Goal: Information Seeking & Learning: Learn about a topic

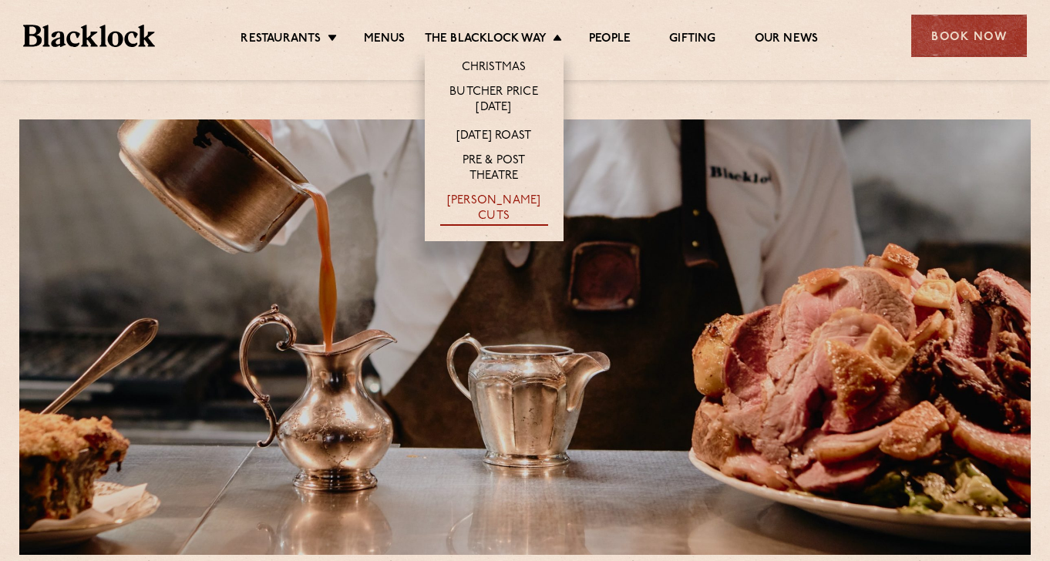
click at [463, 199] on link "[PERSON_NAME] Cuts" at bounding box center [494, 210] width 108 height 32
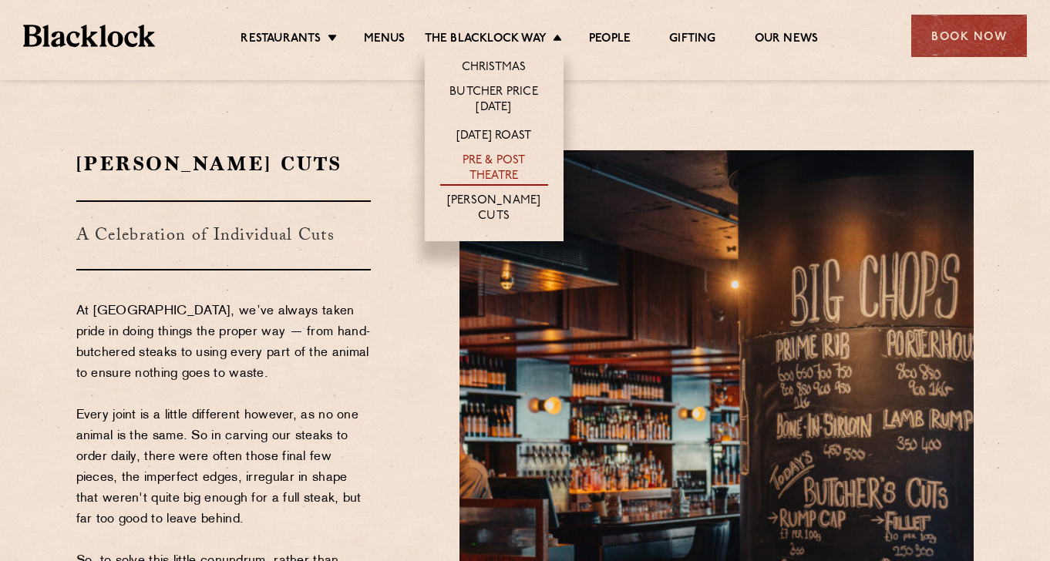
click at [502, 162] on link "Pre & Post Theatre" at bounding box center [494, 169] width 108 height 32
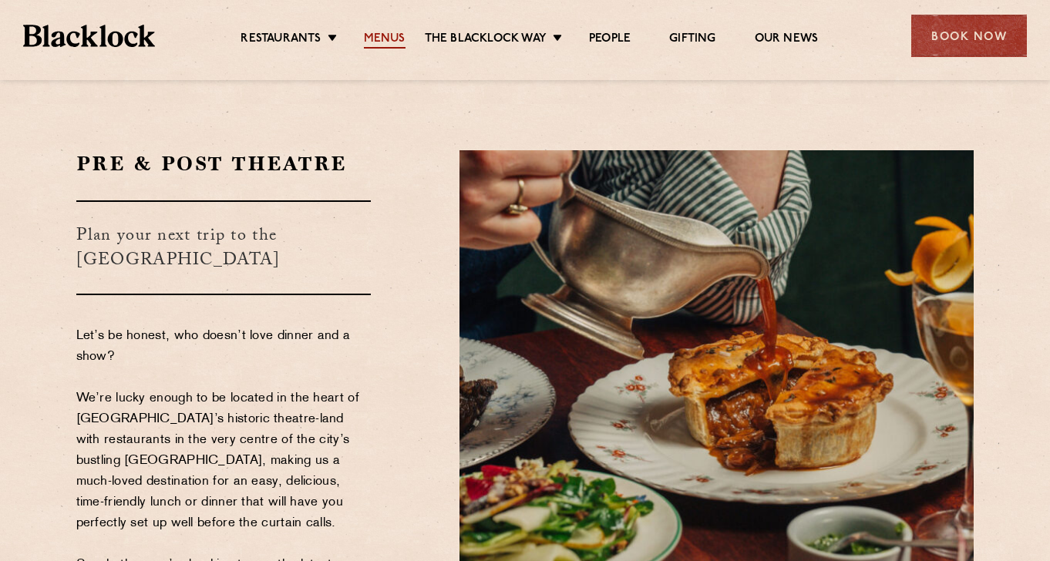
click at [386, 39] on link "Menus" at bounding box center [385, 40] width 42 height 17
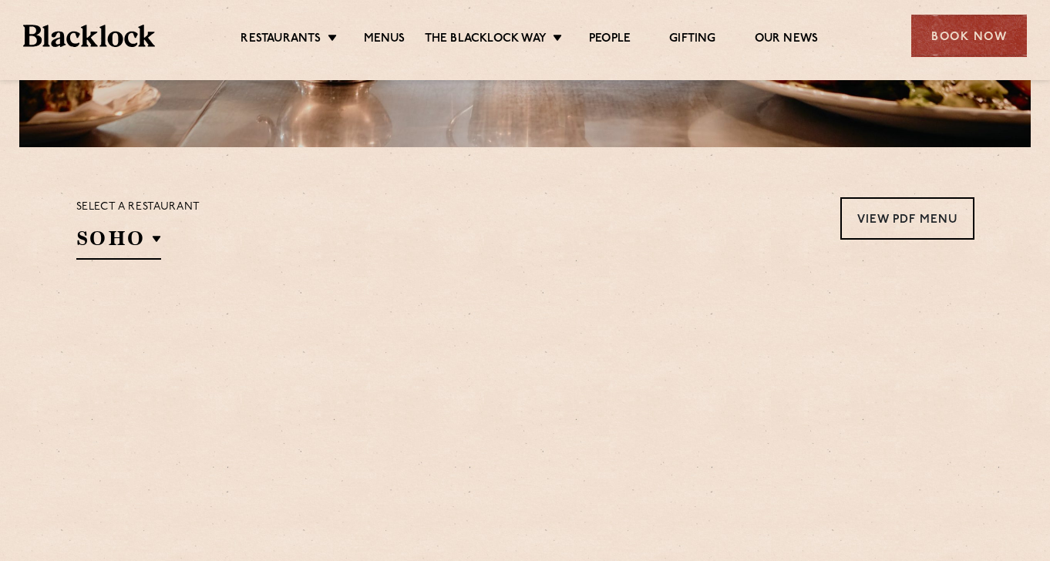
scroll to position [577, 0]
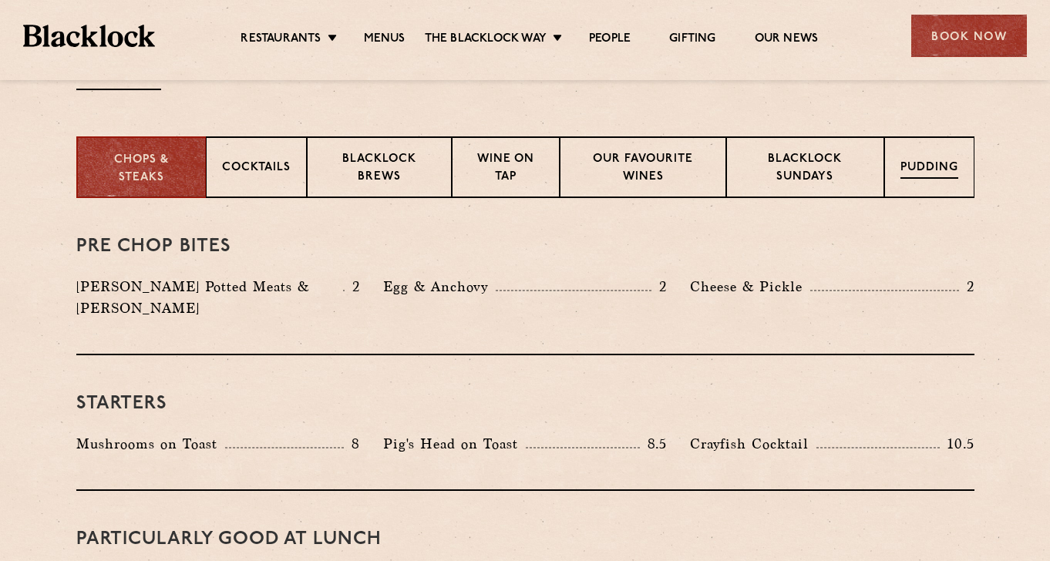
click at [907, 167] on p "Pudding" at bounding box center [930, 169] width 58 height 19
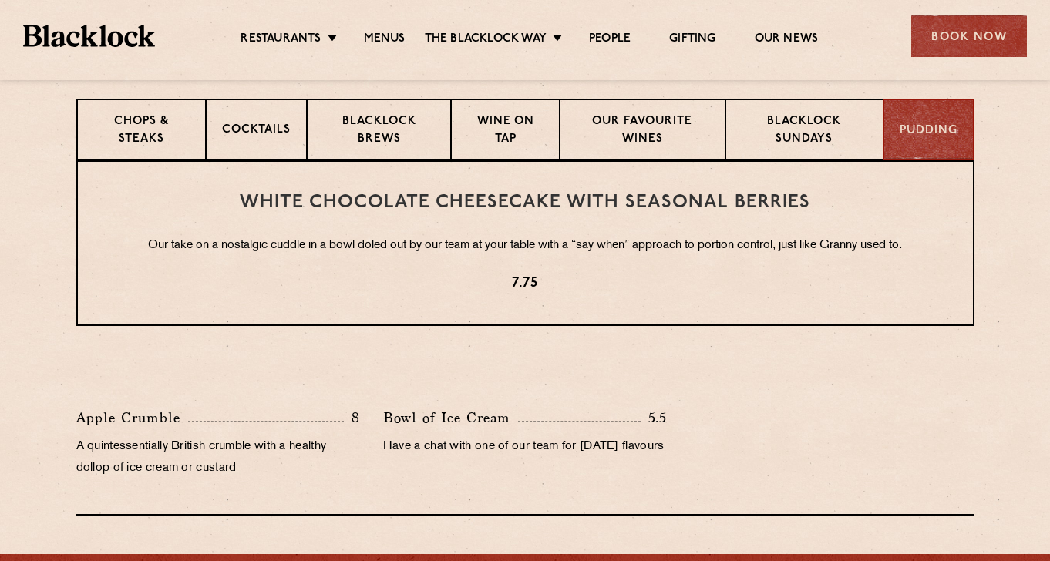
scroll to position [562, 0]
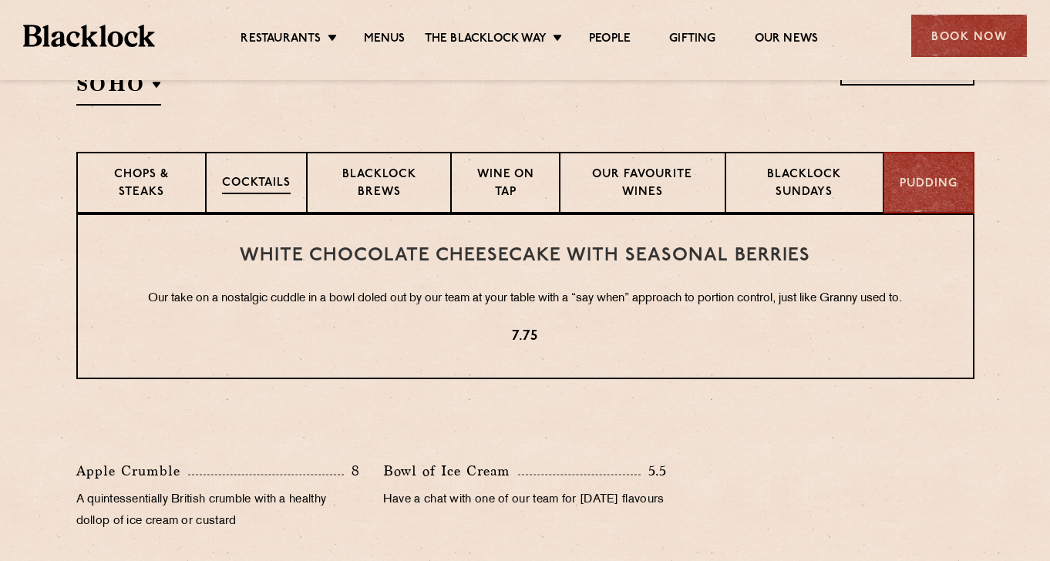
drag, startPoint x: 244, startPoint y: 187, endPoint x: 258, endPoint y: 187, distance: 13.9
click at [244, 187] on p "Cocktails" at bounding box center [256, 184] width 69 height 19
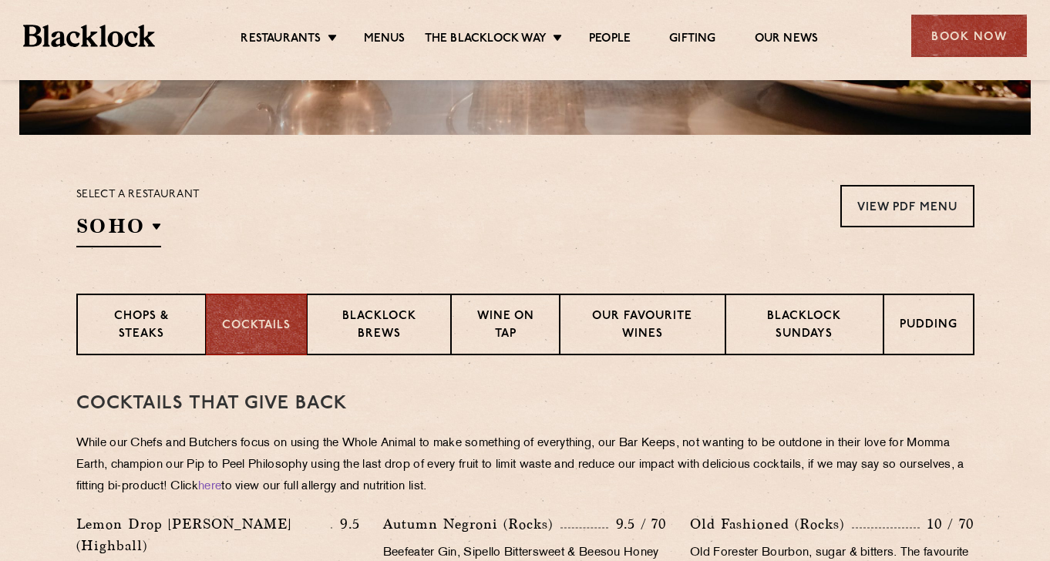
scroll to position [419, 0]
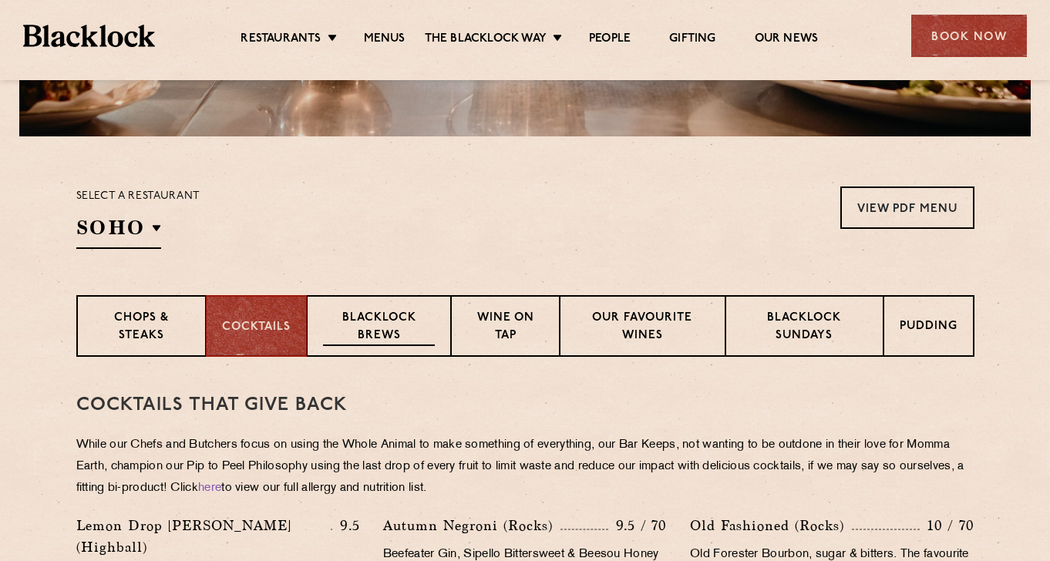
click at [396, 324] on p "Blacklock Brews" at bounding box center [379, 328] width 113 height 36
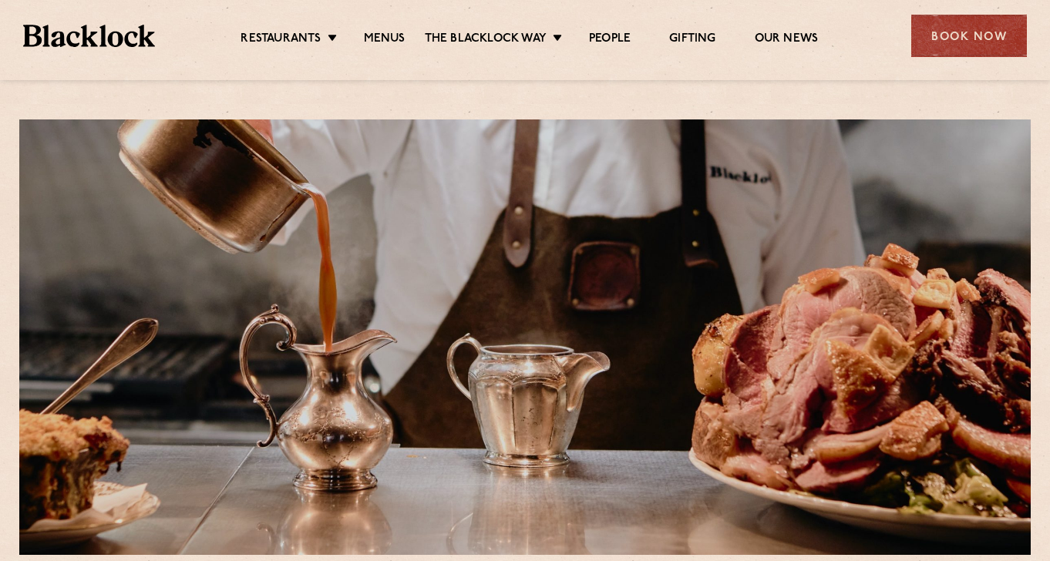
scroll to position [540, 0]
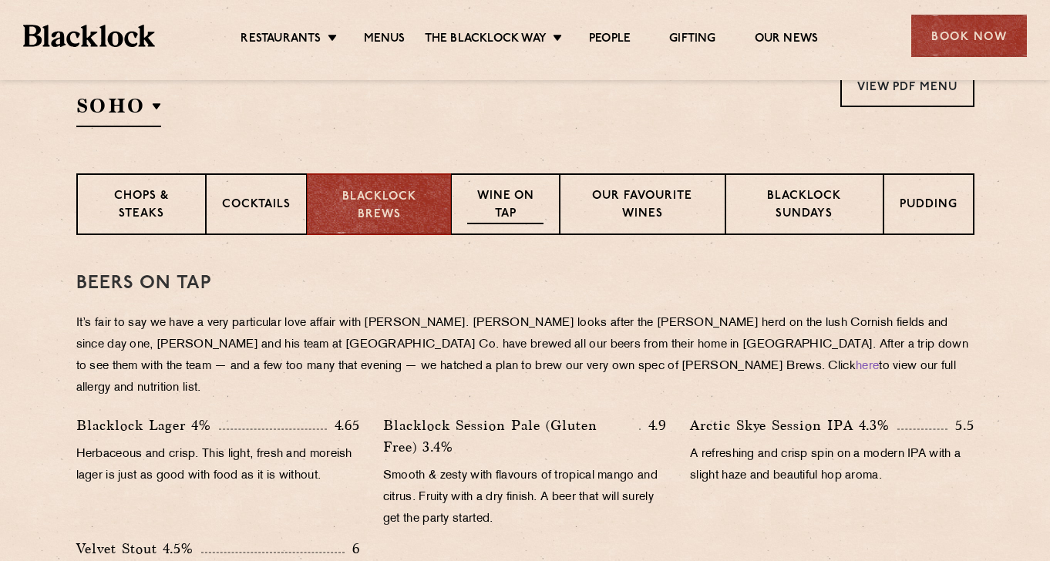
drag, startPoint x: 524, startPoint y: 197, endPoint x: 519, endPoint y: 204, distance: 9.0
click at [524, 197] on p "Wine on Tap" at bounding box center [505, 206] width 76 height 36
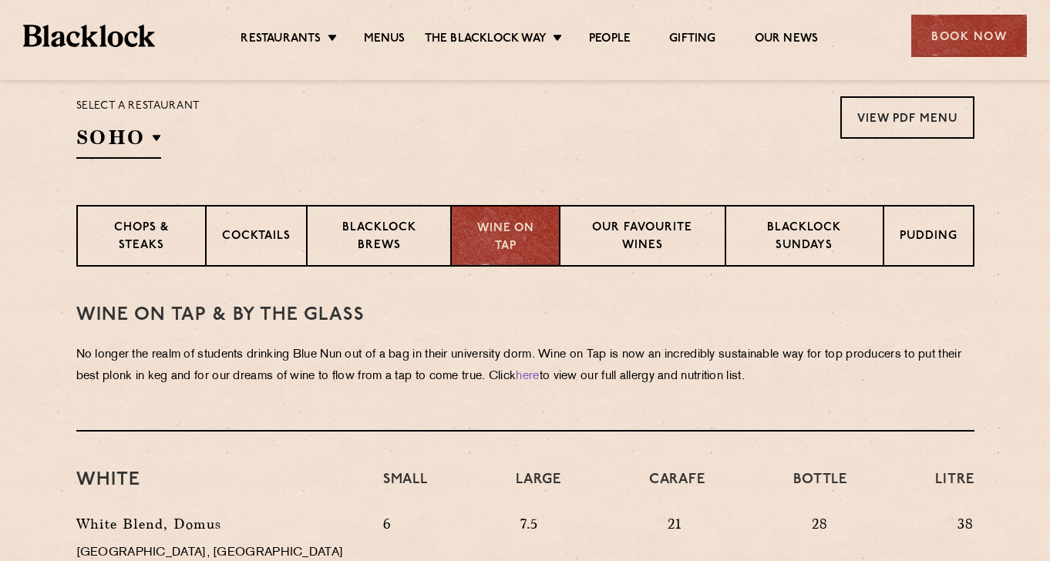
scroll to position [480, 0]
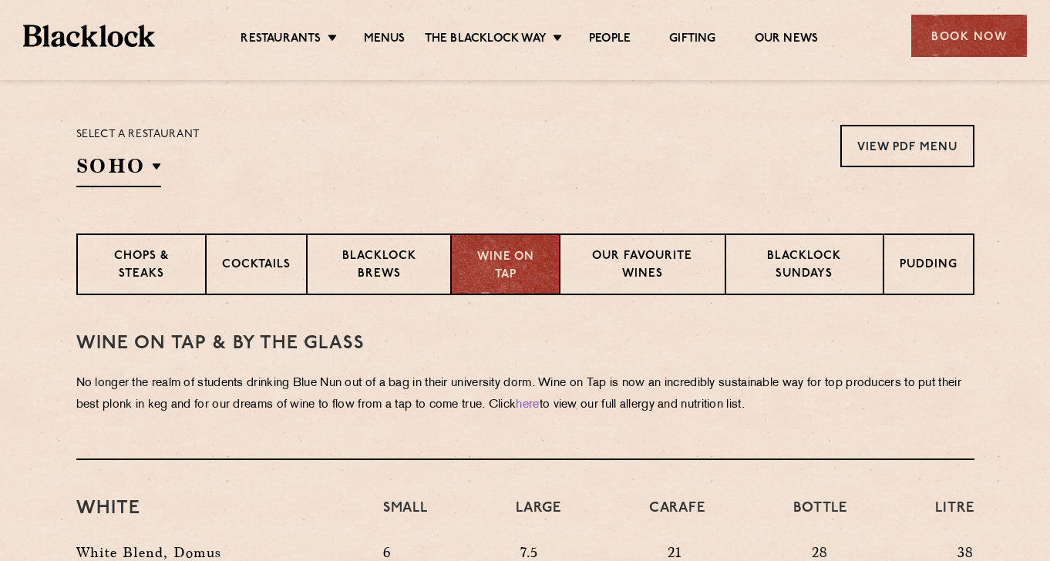
drag, startPoint x: 646, startPoint y: 263, endPoint x: 527, endPoint y: 259, distance: 118.8
click at [646, 263] on p "Our favourite wines" at bounding box center [642, 266] width 133 height 36
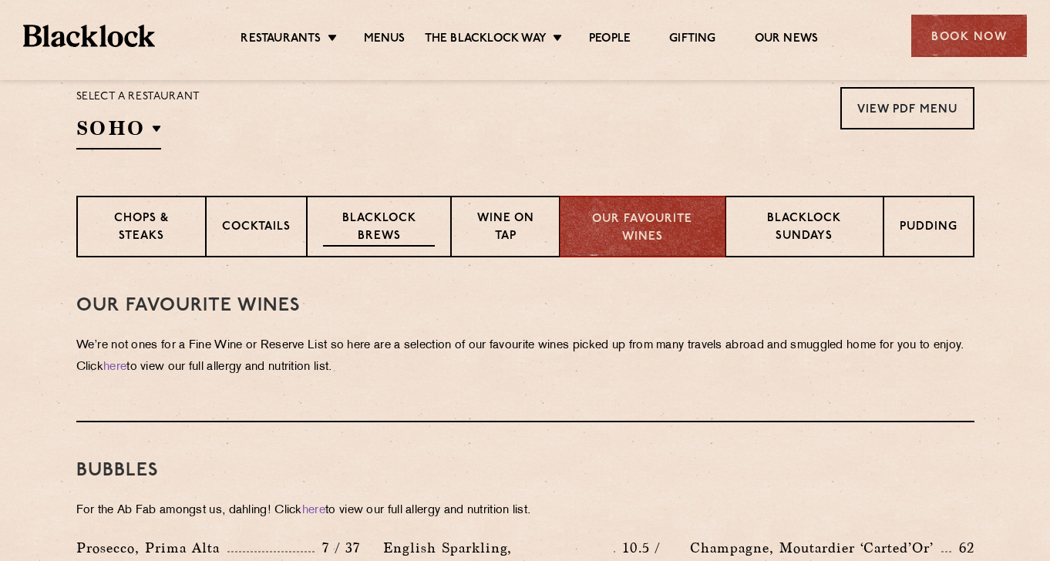
scroll to position [517, 0]
click at [153, 241] on p "Chops & Steaks" at bounding box center [141, 229] width 96 height 36
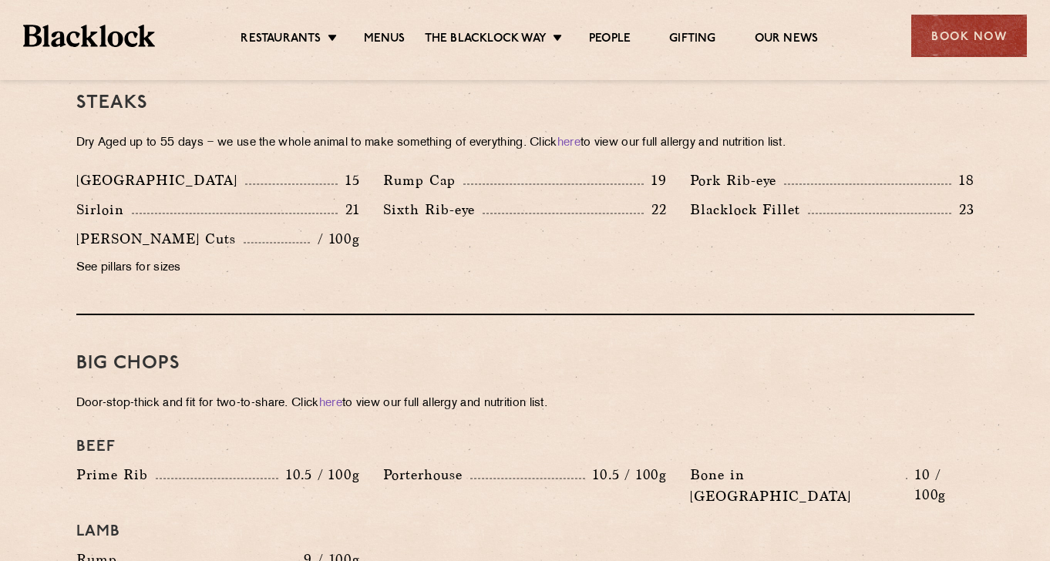
scroll to position [1402, 0]
